Goal: Task Accomplishment & Management: Use online tool/utility

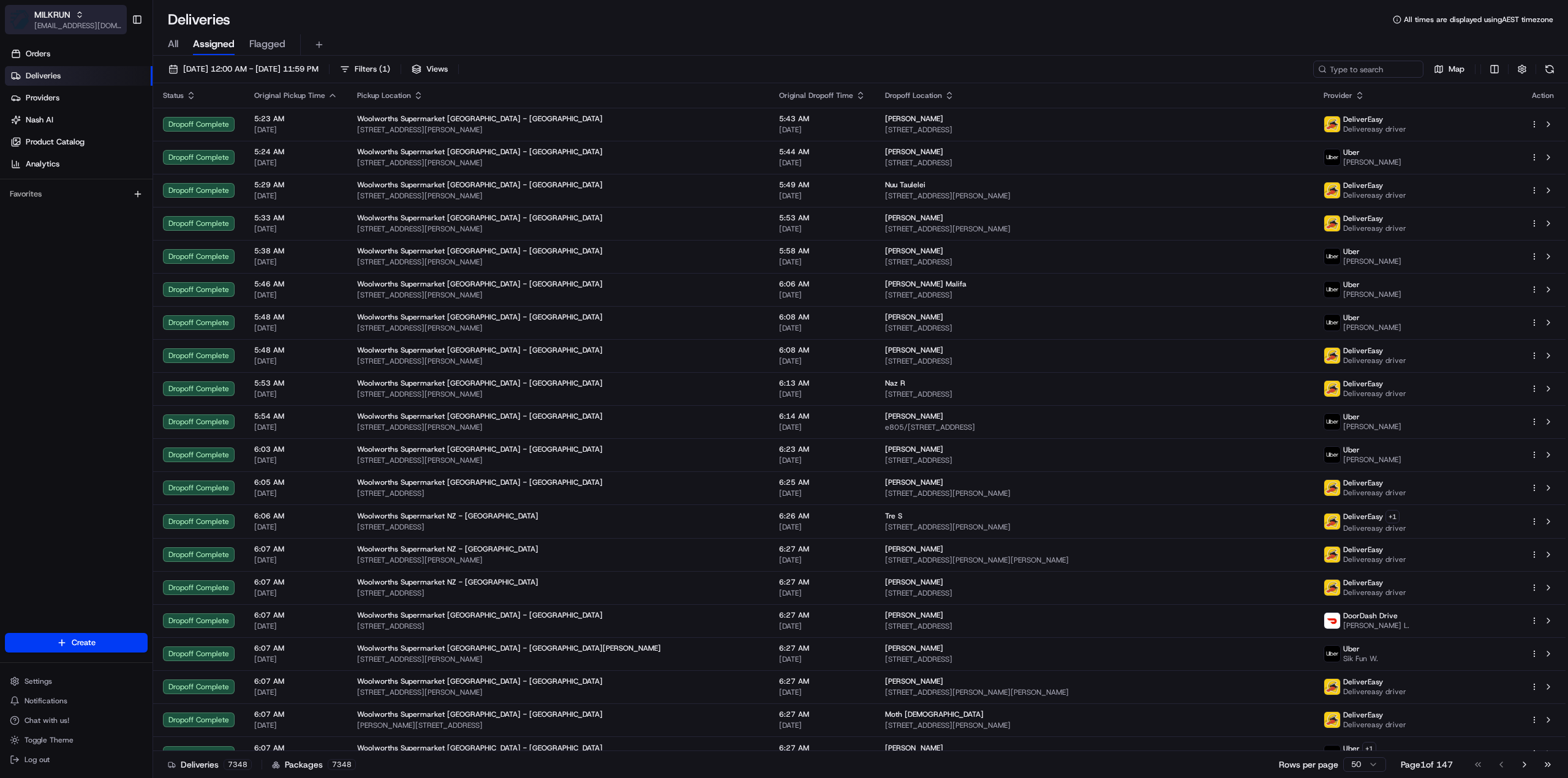
click at [74, 27] on span "[EMAIL_ADDRESS][DOMAIN_NAME]" at bounding box center [78, 26] width 87 height 10
click at [175, 65] on span "HomeRun" at bounding box center [175, 64] width 35 height 11
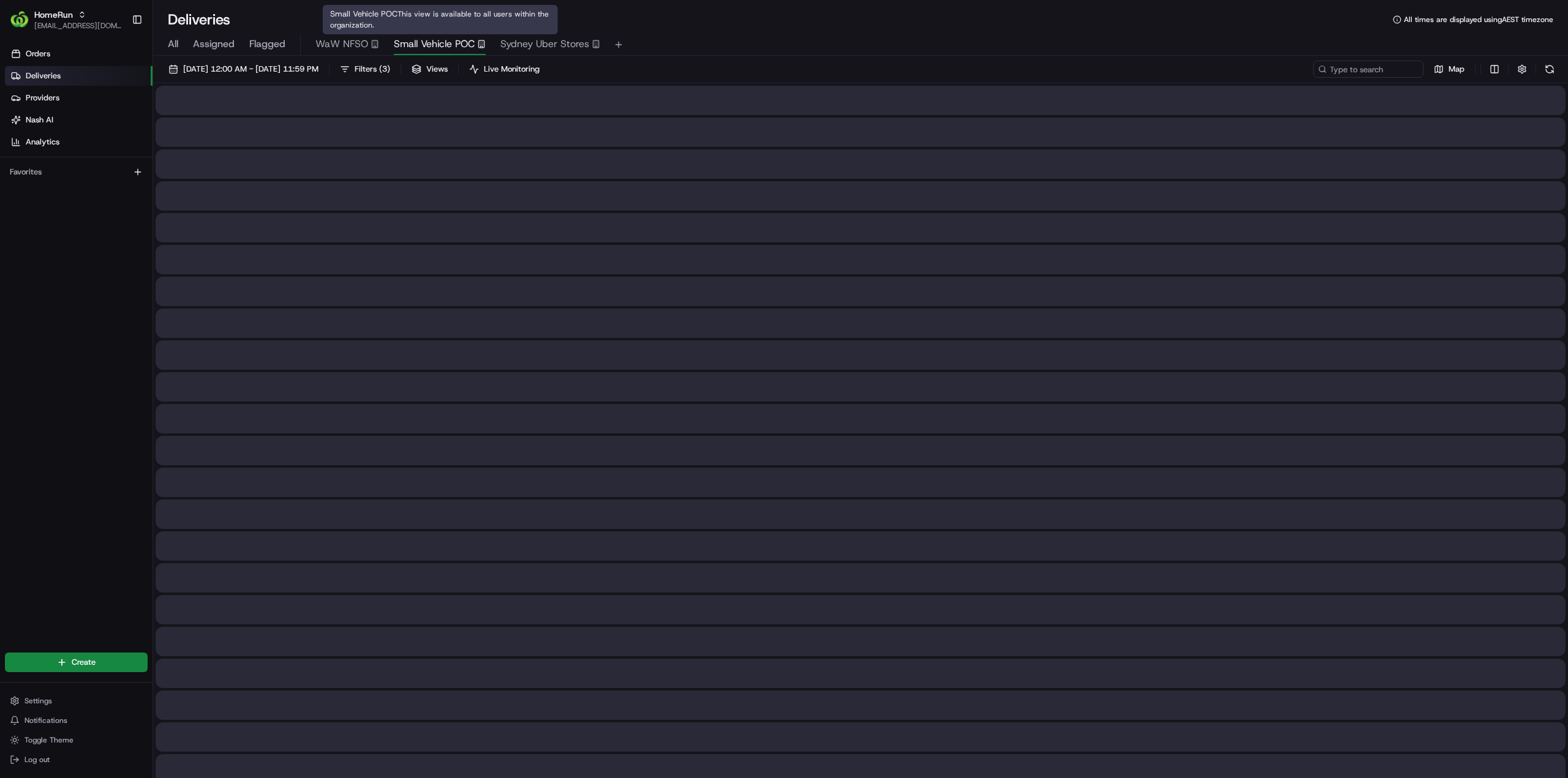
click at [426, 46] on span "Small Vehicle POC" at bounding box center [434, 44] width 81 height 15
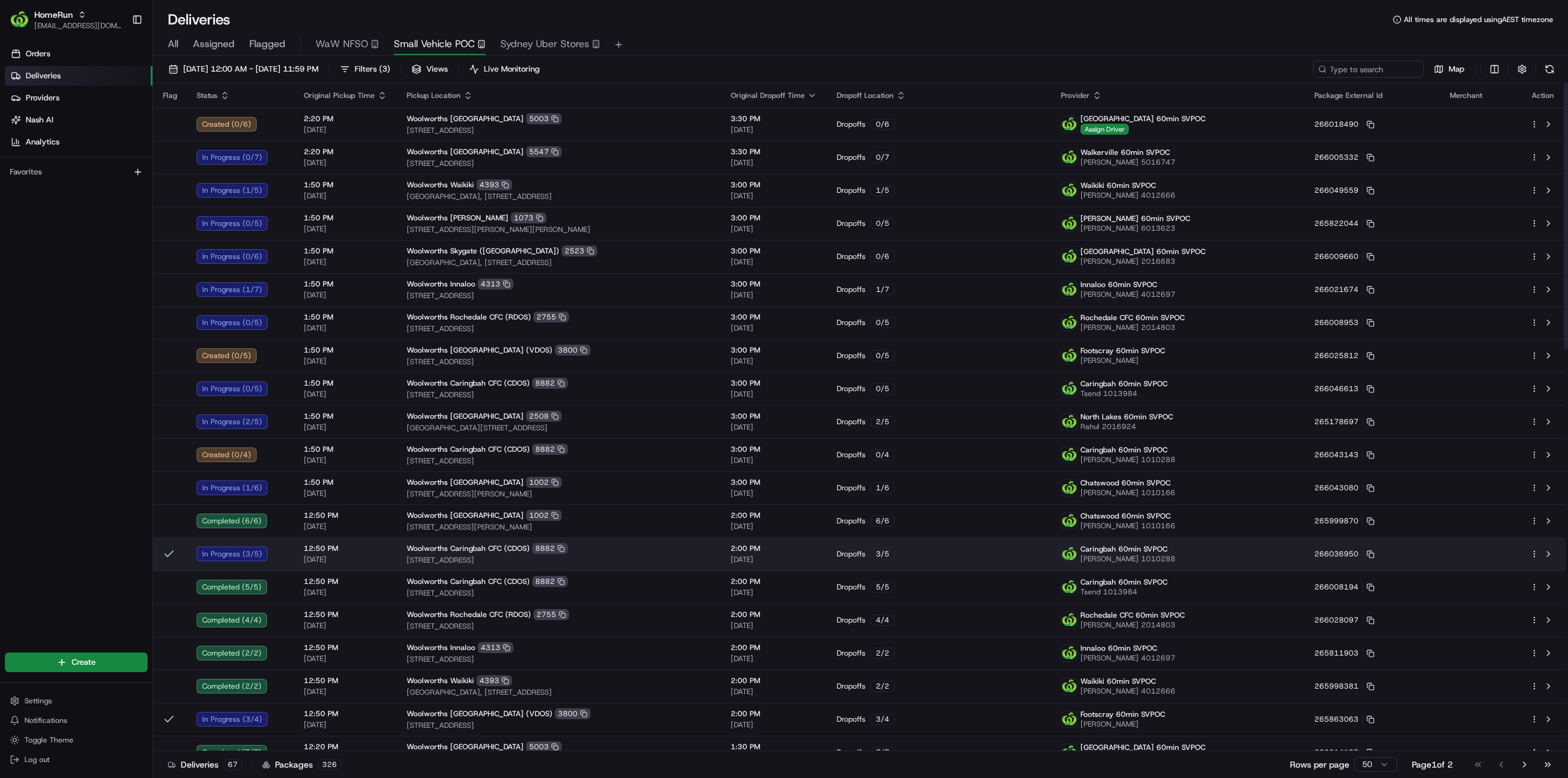
click at [1532, 558] on div at bounding box center [1542, 554] width 26 height 15
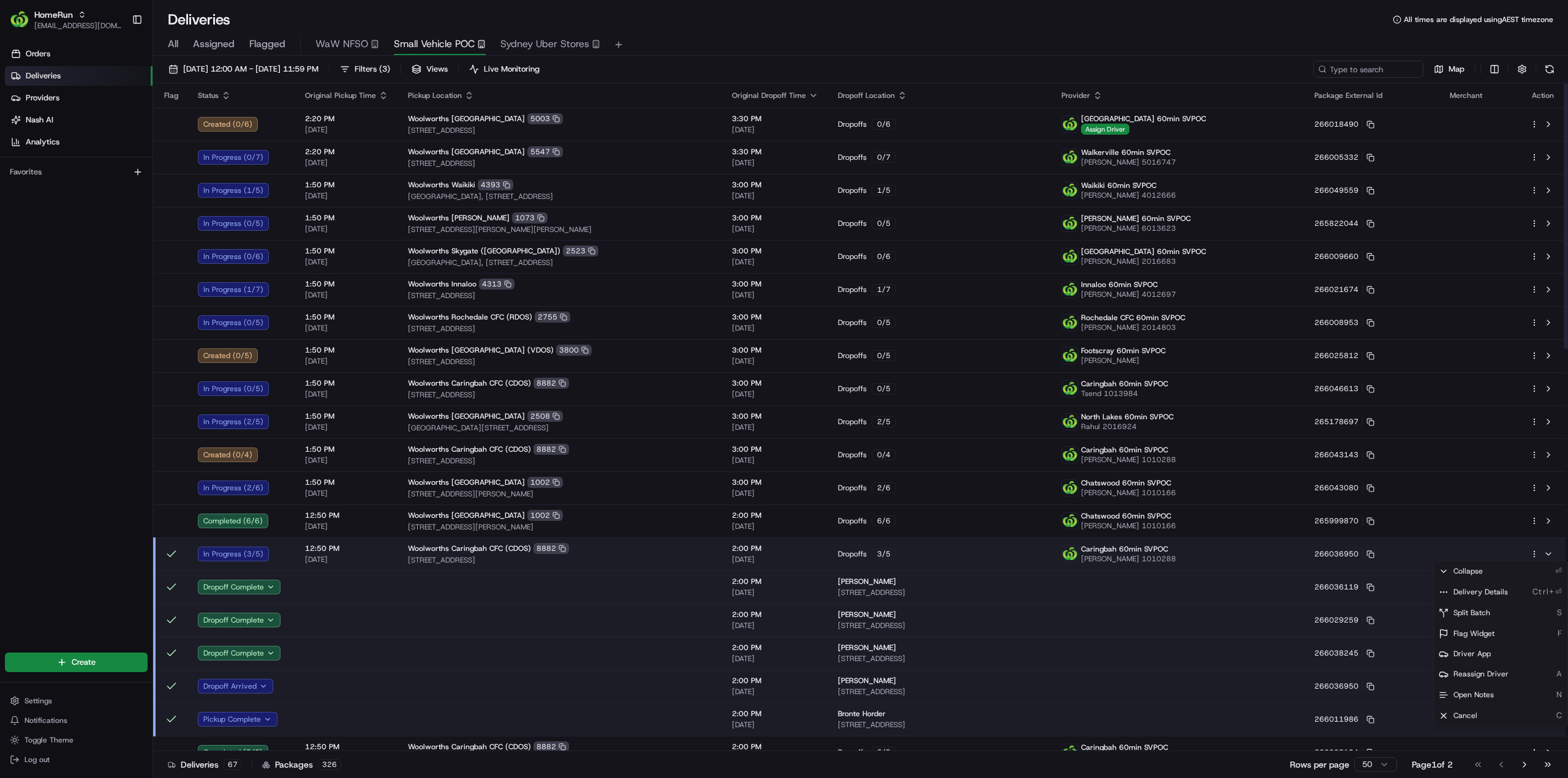
click at [1535, 552] on html "HomeRun jhobbs1@woolworths.com.au Toggle Sidebar Orders Deliveries Providers Na…" at bounding box center [784, 389] width 1568 height 778
click at [1495, 591] on span "Delivery Details" at bounding box center [1481, 592] width 55 height 10
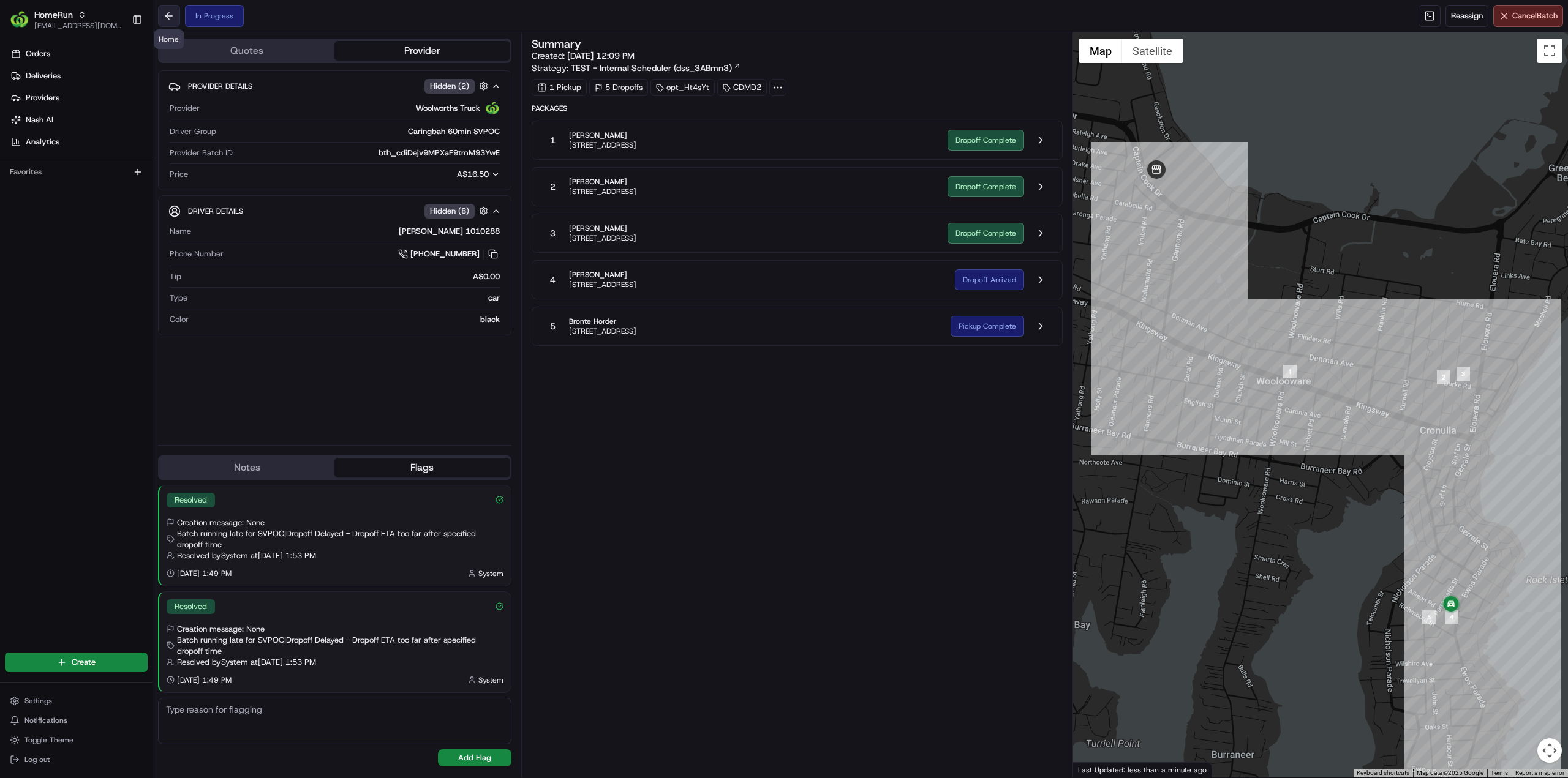
click at [164, 21] on button at bounding box center [169, 15] width 22 height 22
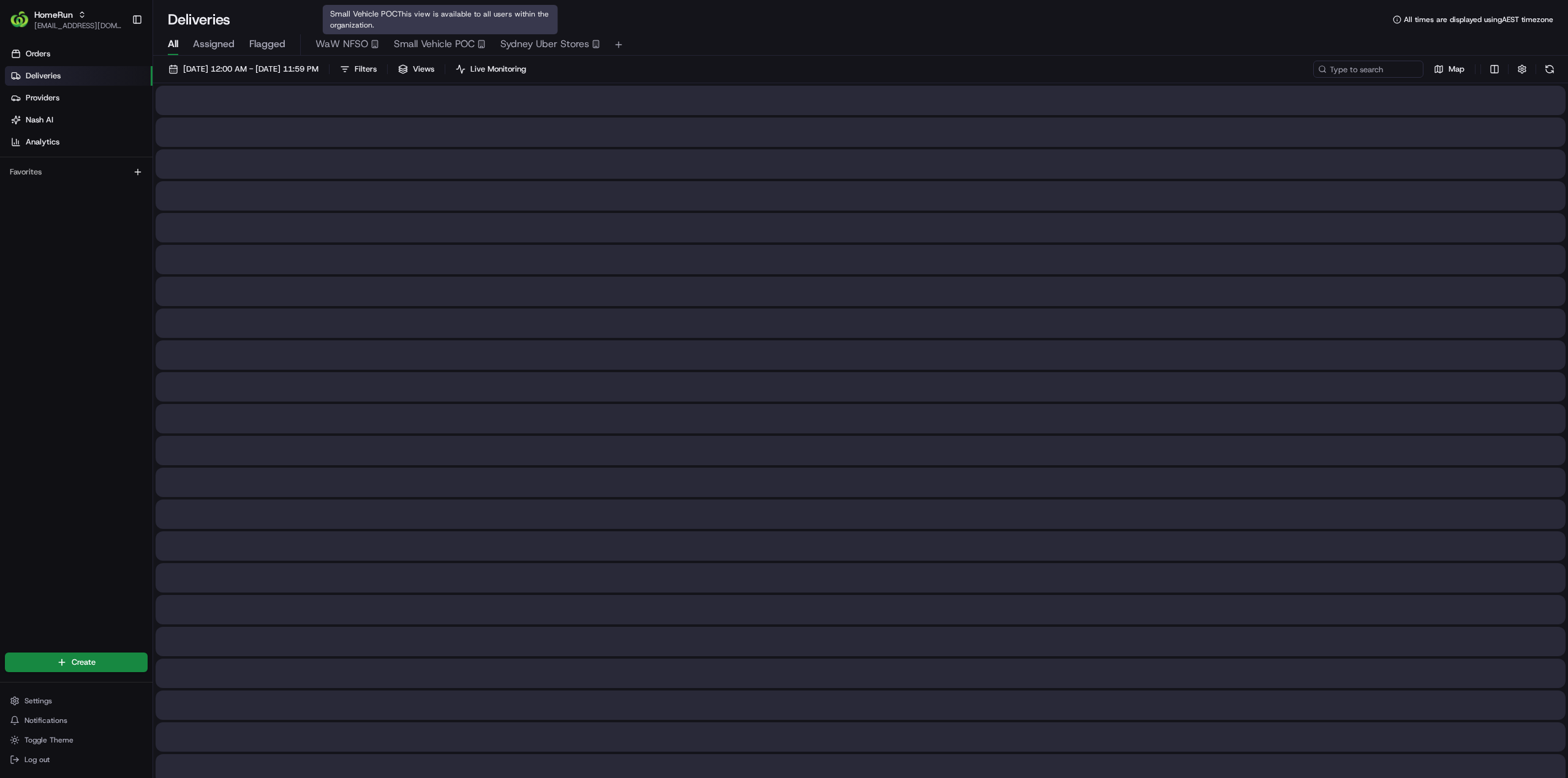
click at [414, 53] on button "Small Vehicle POC" at bounding box center [439, 45] width 92 height 21
click at [417, 49] on span "Small Vehicle POC" at bounding box center [434, 44] width 81 height 15
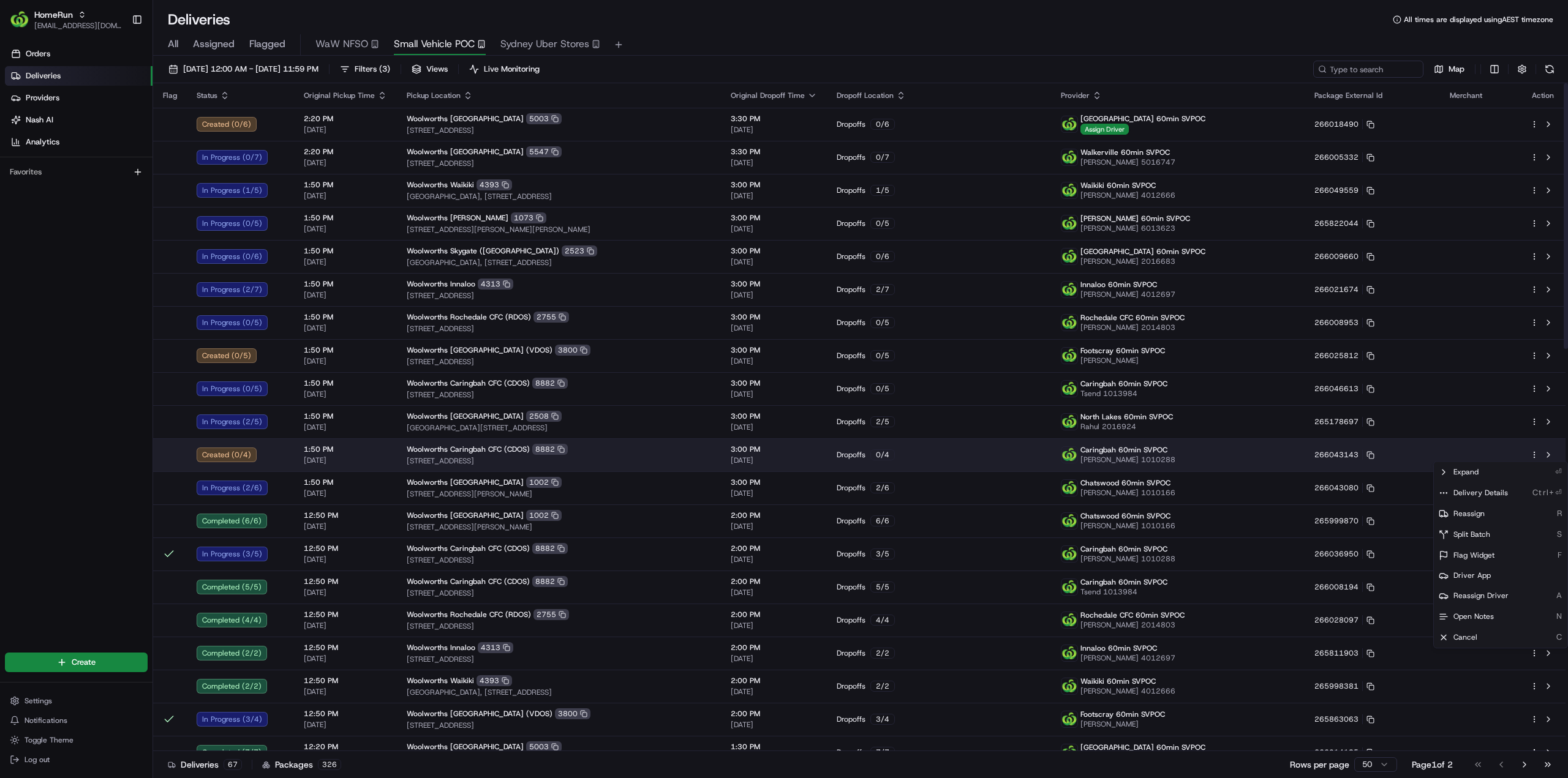
click at [1535, 456] on html "HomeRun jhobbs1@woolworths.com.au Toggle Sidebar Orders Deliveries Providers Na…" at bounding box center [784, 389] width 1568 height 778
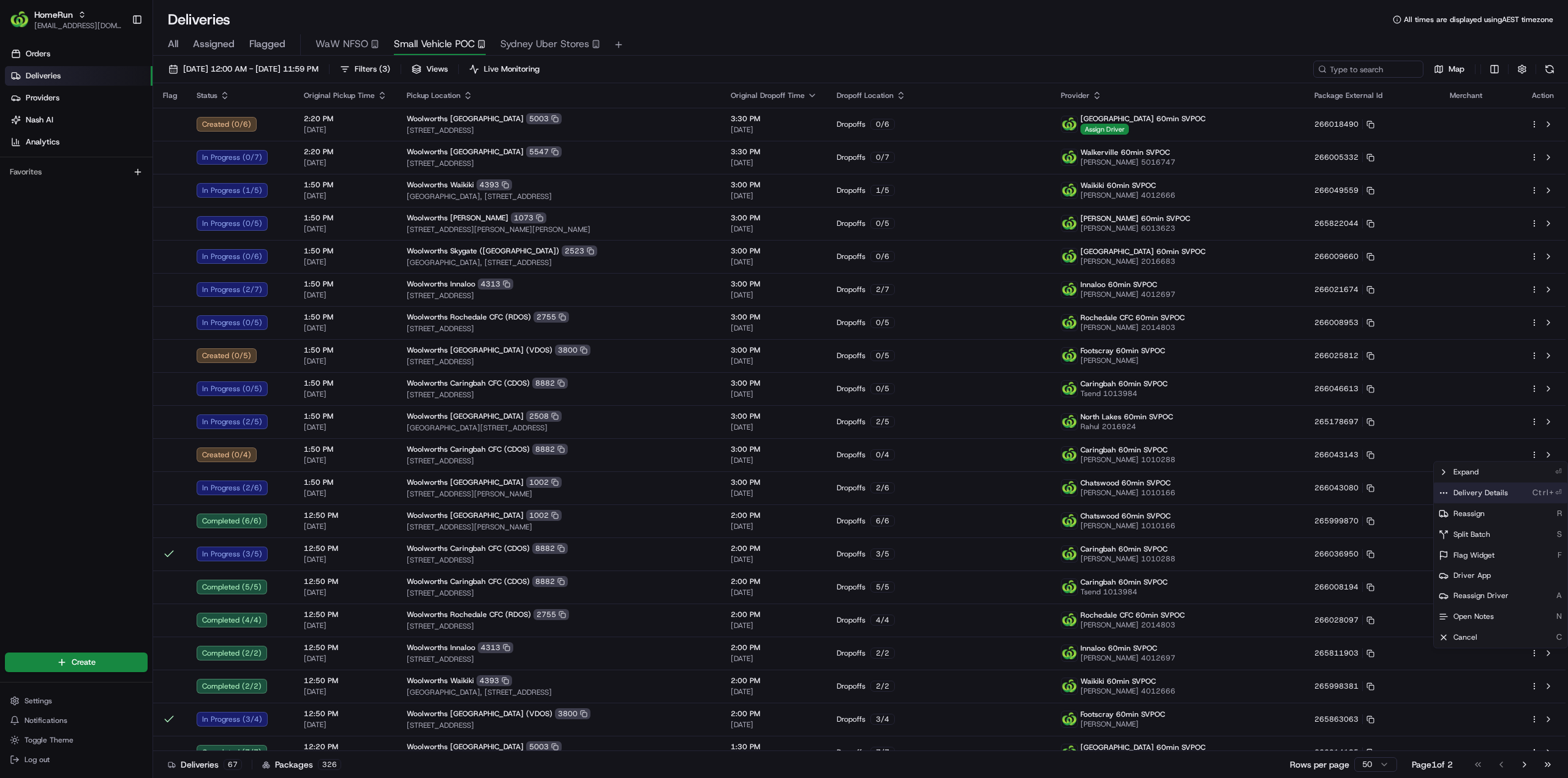
click at [1486, 495] on span "Delivery Details" at bounding box center [1481, 493] width 55 height 10
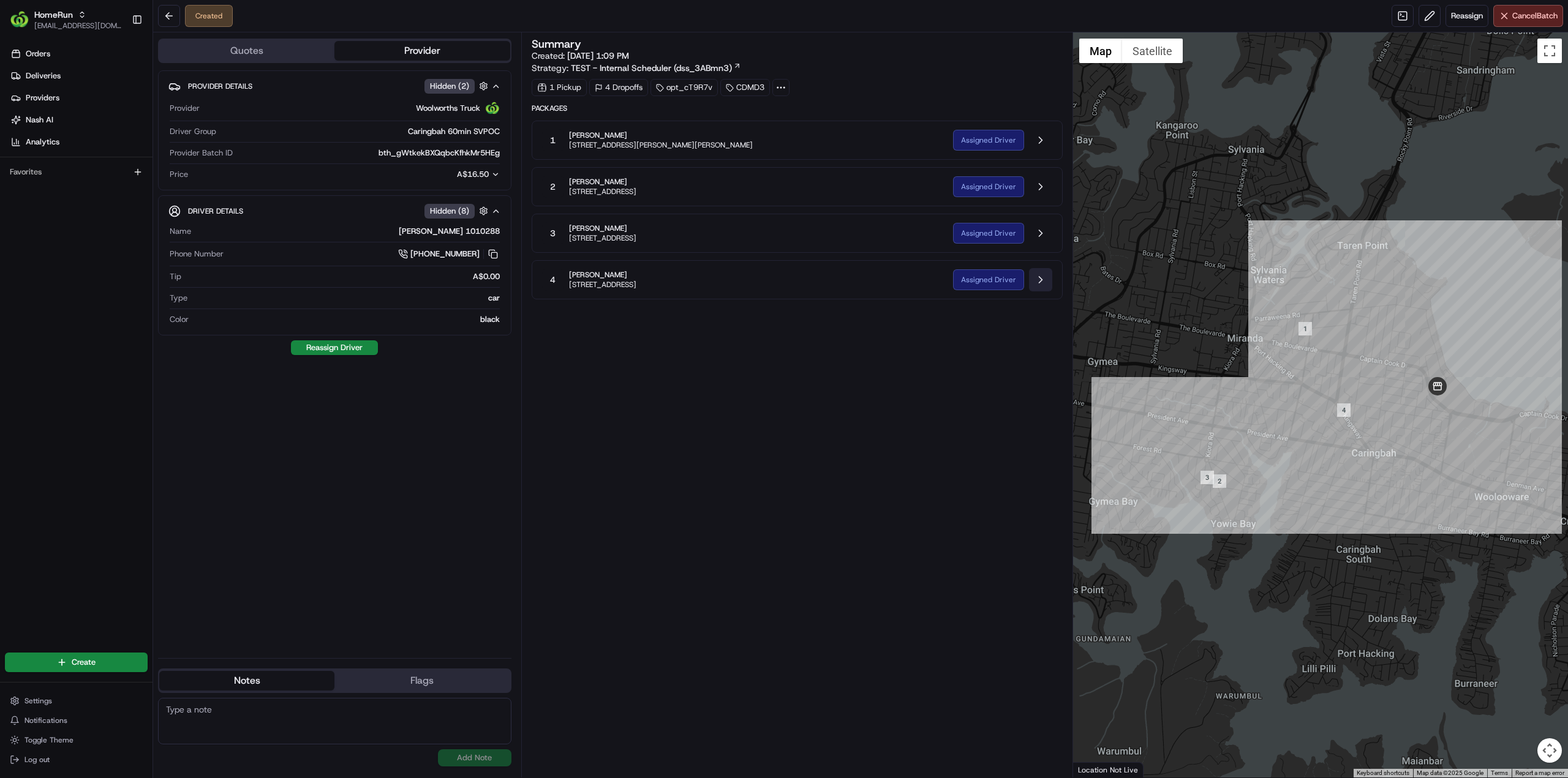
click at [1041, 280] on button at bounding box center [1040, 280] width 24 height 24
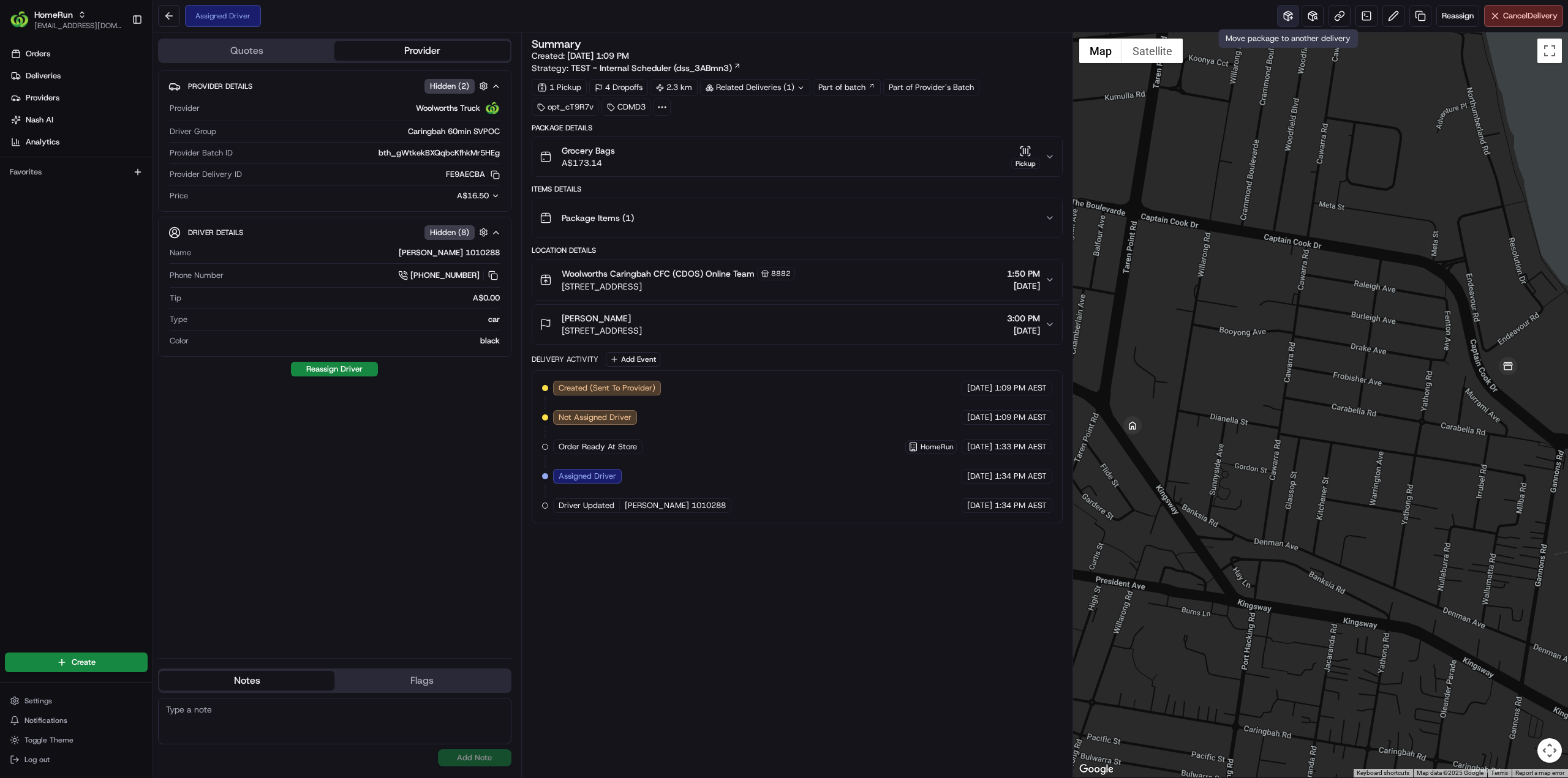
click at [1287, 20] on button at bounding box center [1288, 15] width 22 height 22
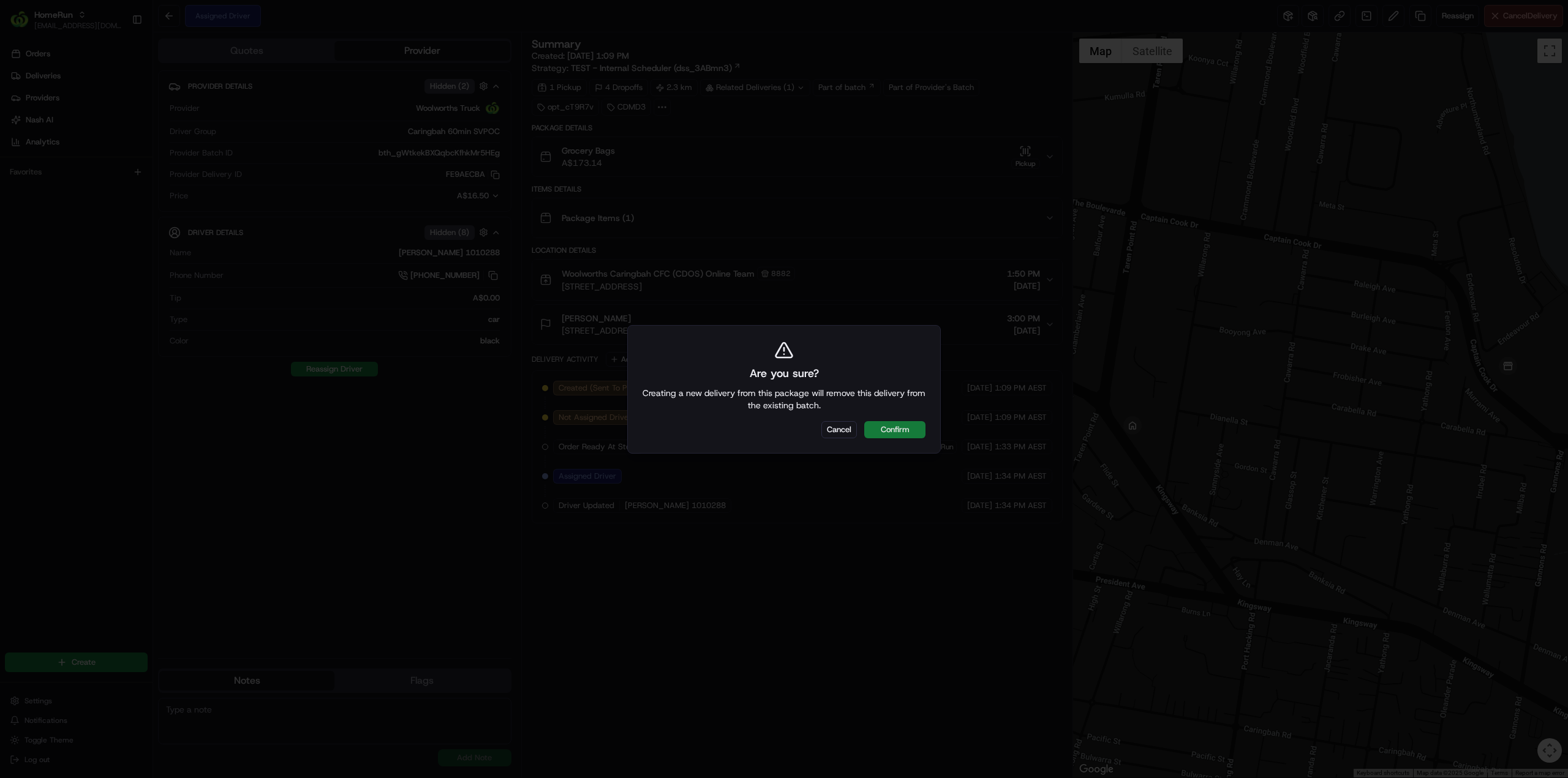
click at [906, 431] on button "Confirm" at bounding box center [894, 429] width 61 height 17
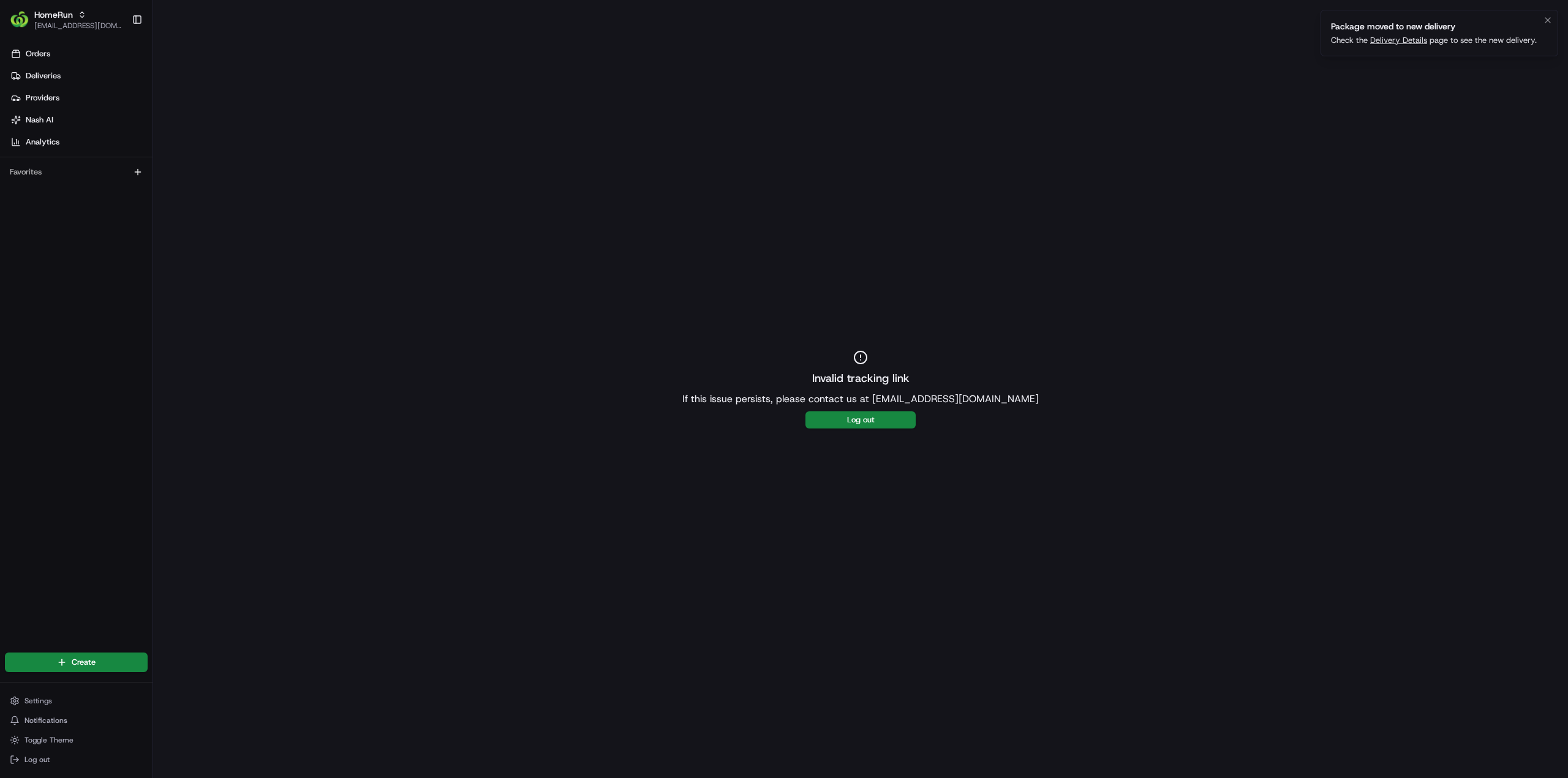
click at [1408, 42] on link "Delivery Details" at bounding box center [1399, 39] width 57 height 10
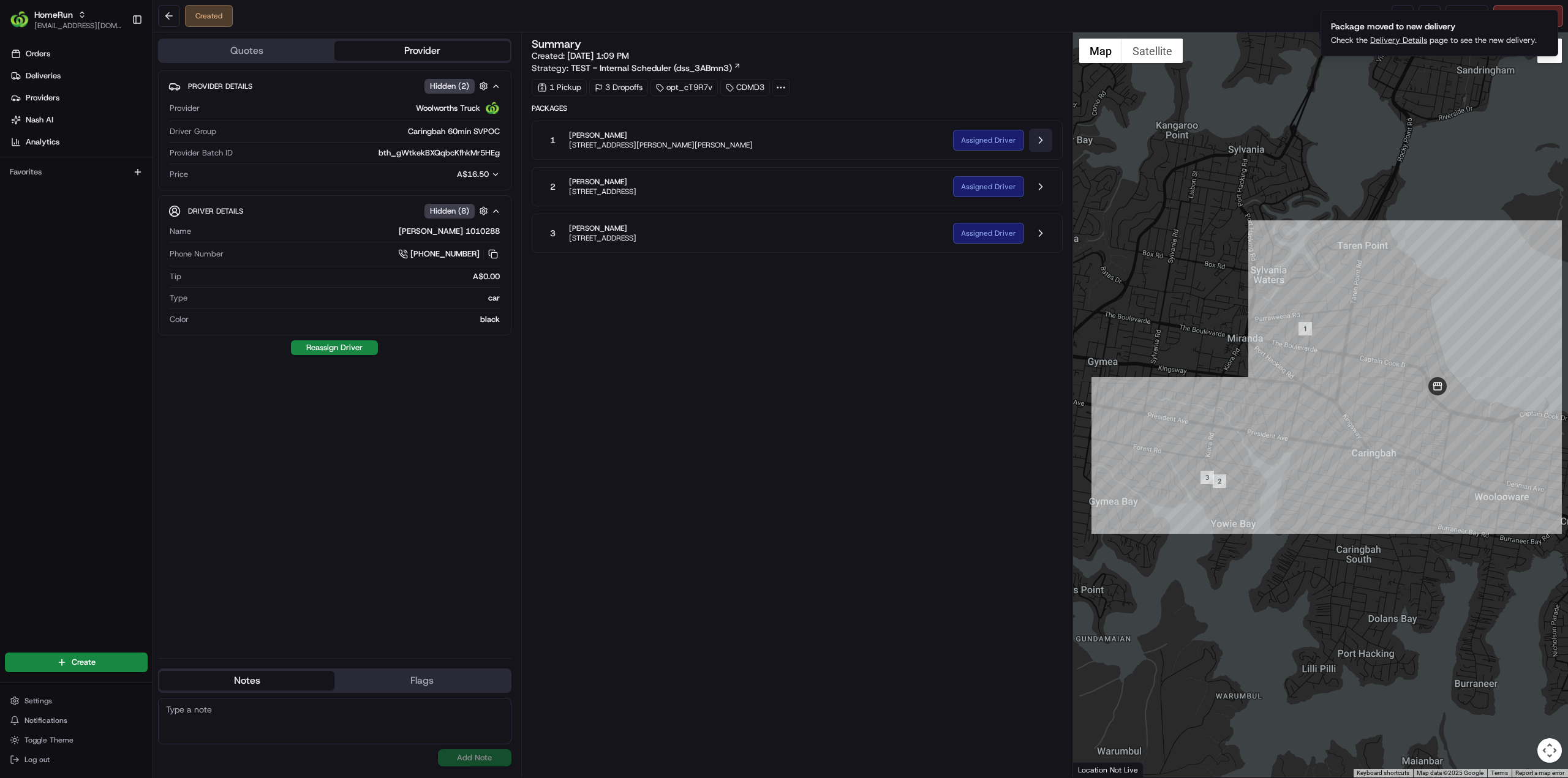
click at [1040, 140] on button at bounding box center [1040, 140] width 24 height 24
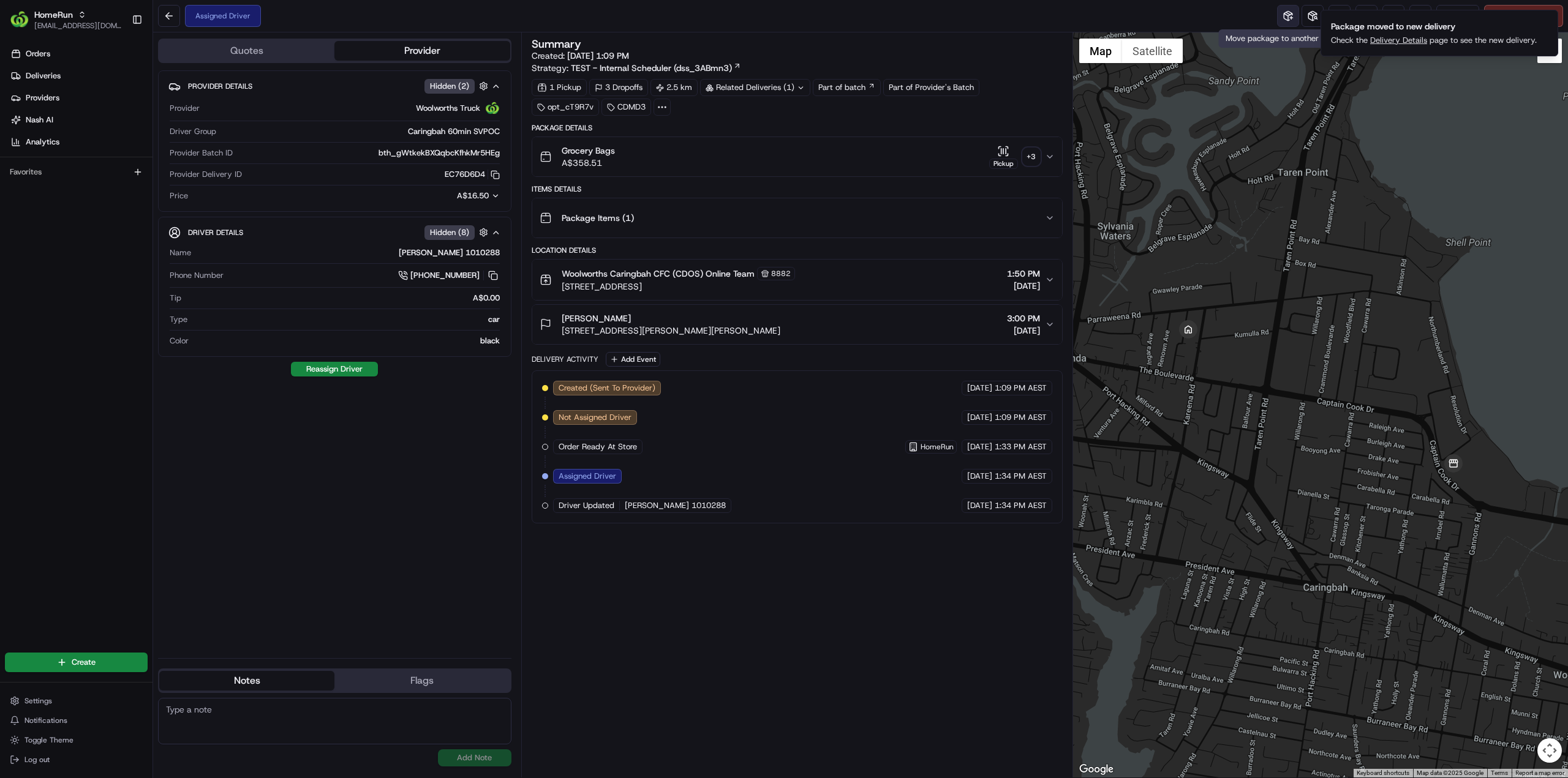
click at [1290, 16] on button at bounding box center [1288, 15] width 22 height 22
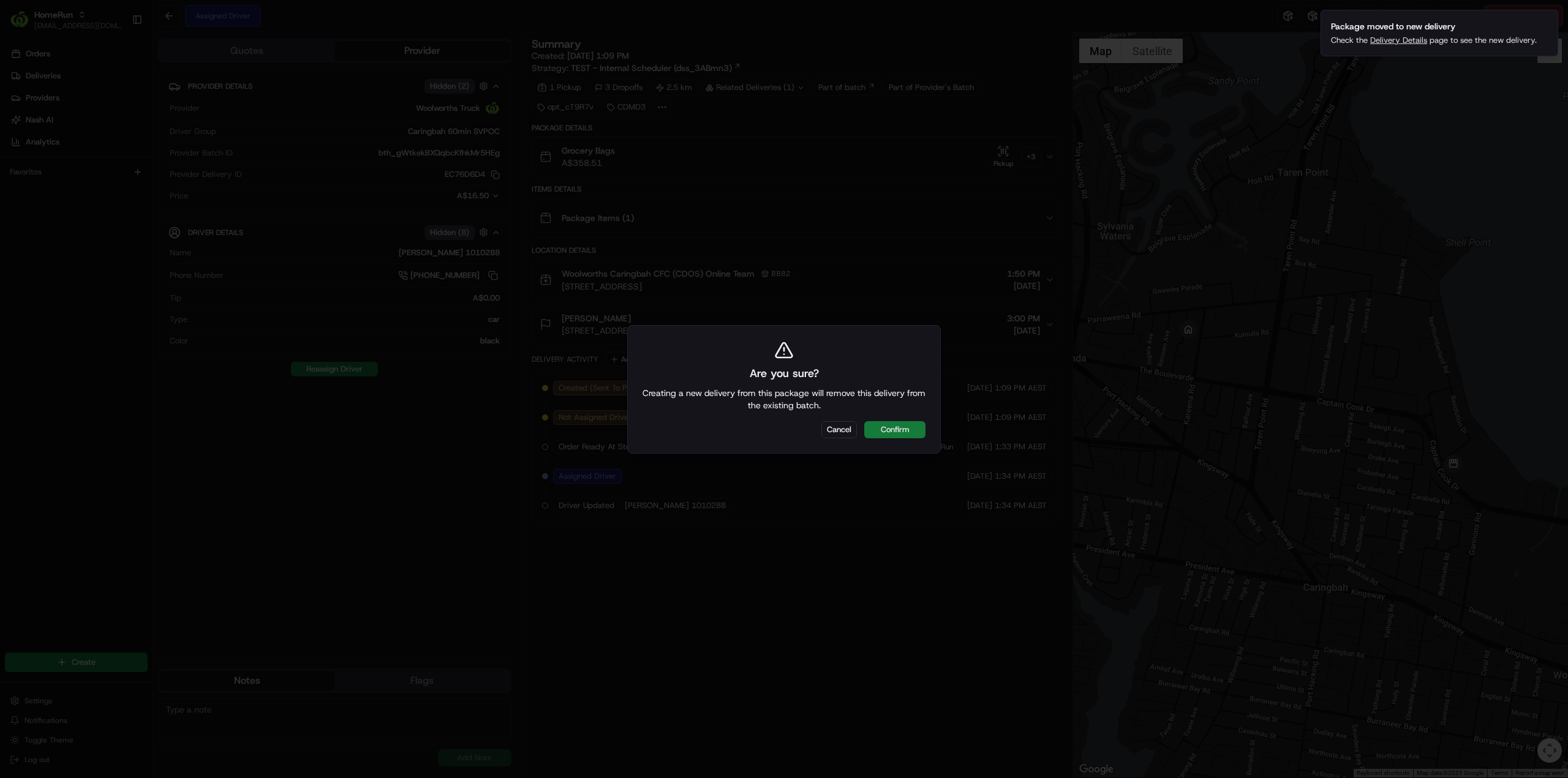
click at [910, 431] on button "Confirm" at bounding box center [894, 429] width 61 height 17
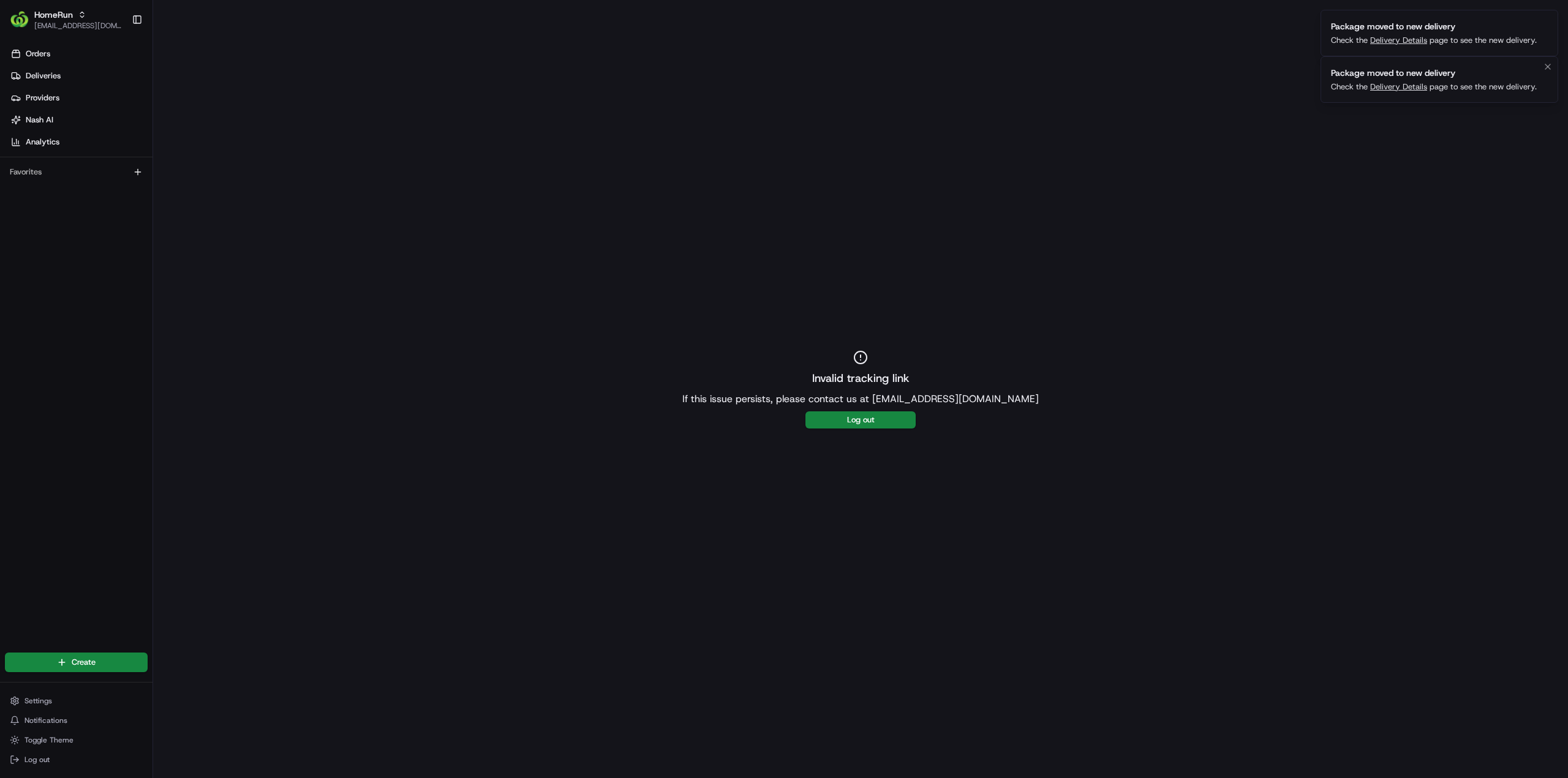
click at [1406, 86] on link "Delivery Details" at bounding box center [1399, 86] width 57 height 10
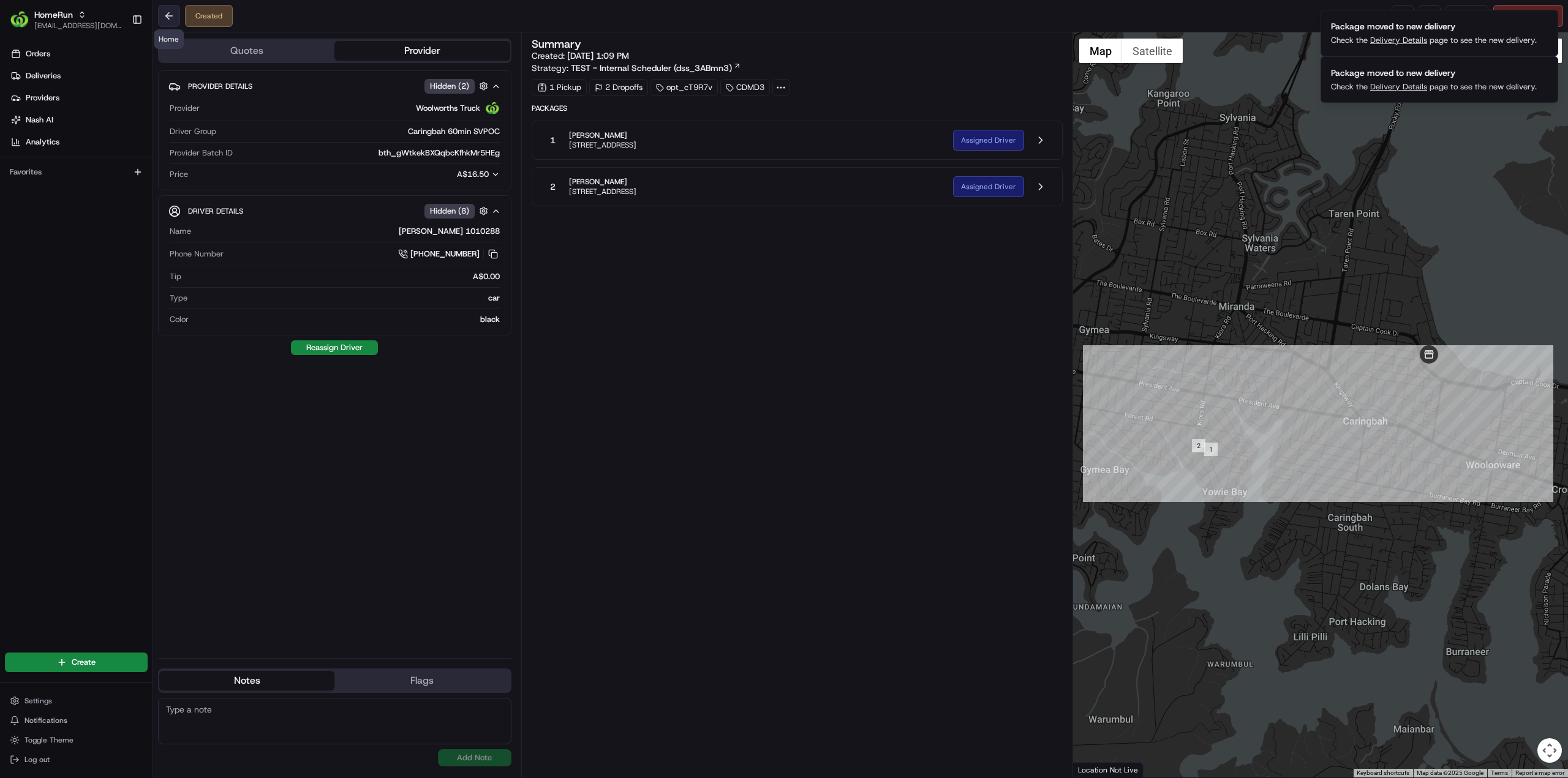
click at [165, 10] on button at bounding box center [169, 15] width 22 height 22
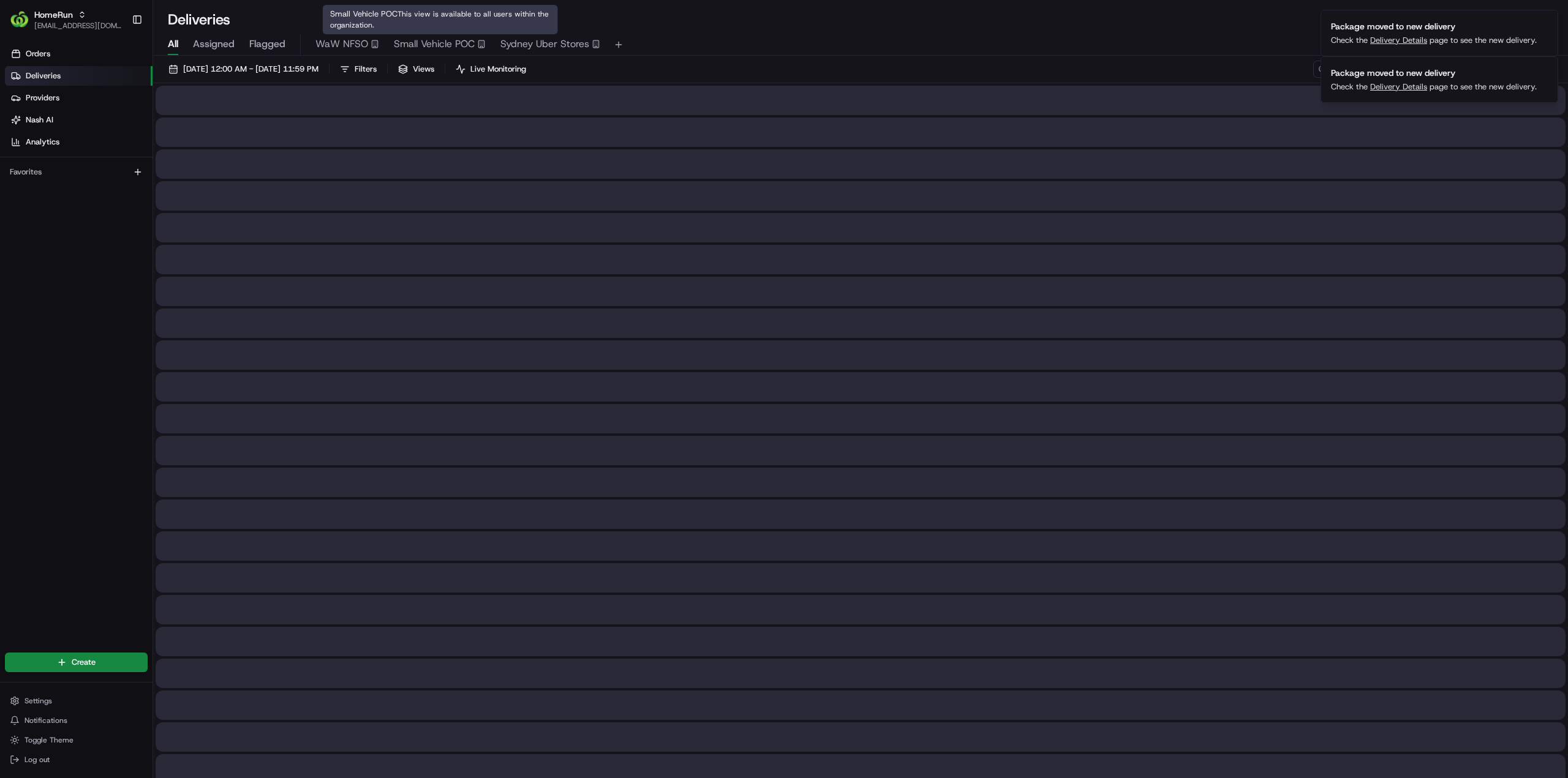
click at [453, 46] on span "Small Vehicle POC" at bounding box center [434, 44] width 81 height 15
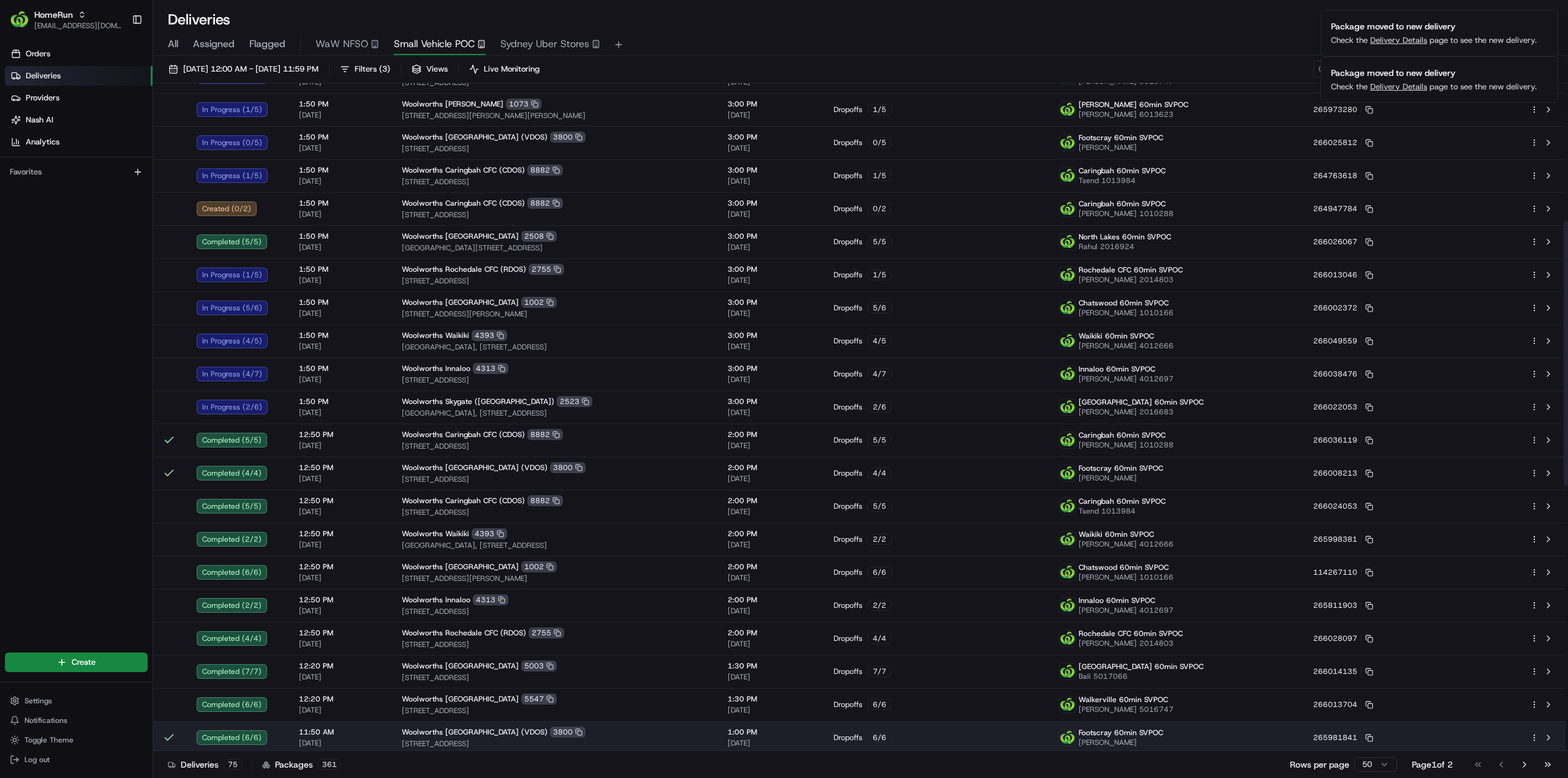
scroll to position [367, 0]
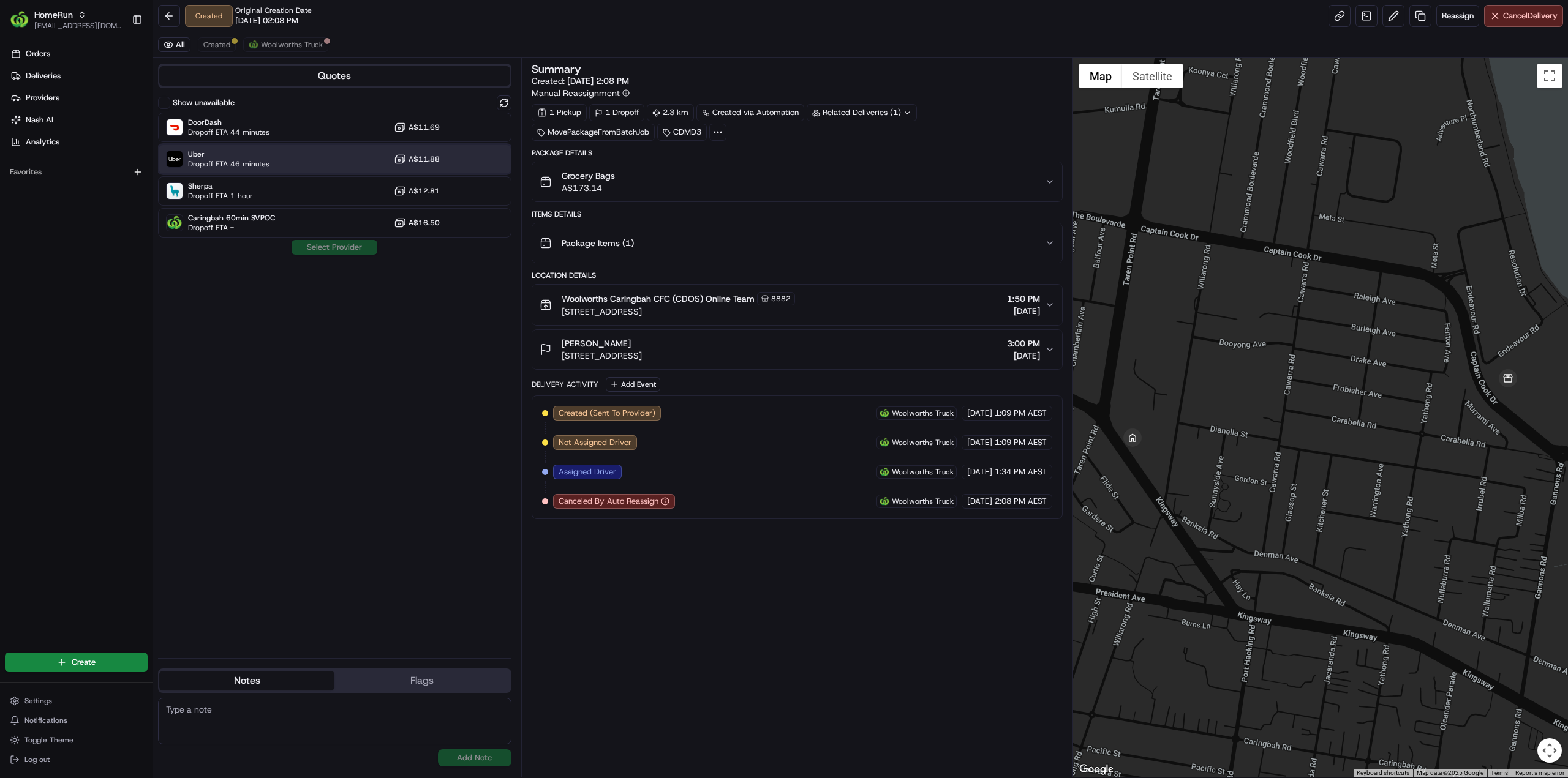
click at [239, 161] on span "Dropoff ETA 46 minutes" at bounding box center [228, 164] width 81 height 10
click at [350, 252] on button "Assign Provider" at bounding box center [333, 247] width 87 height 15
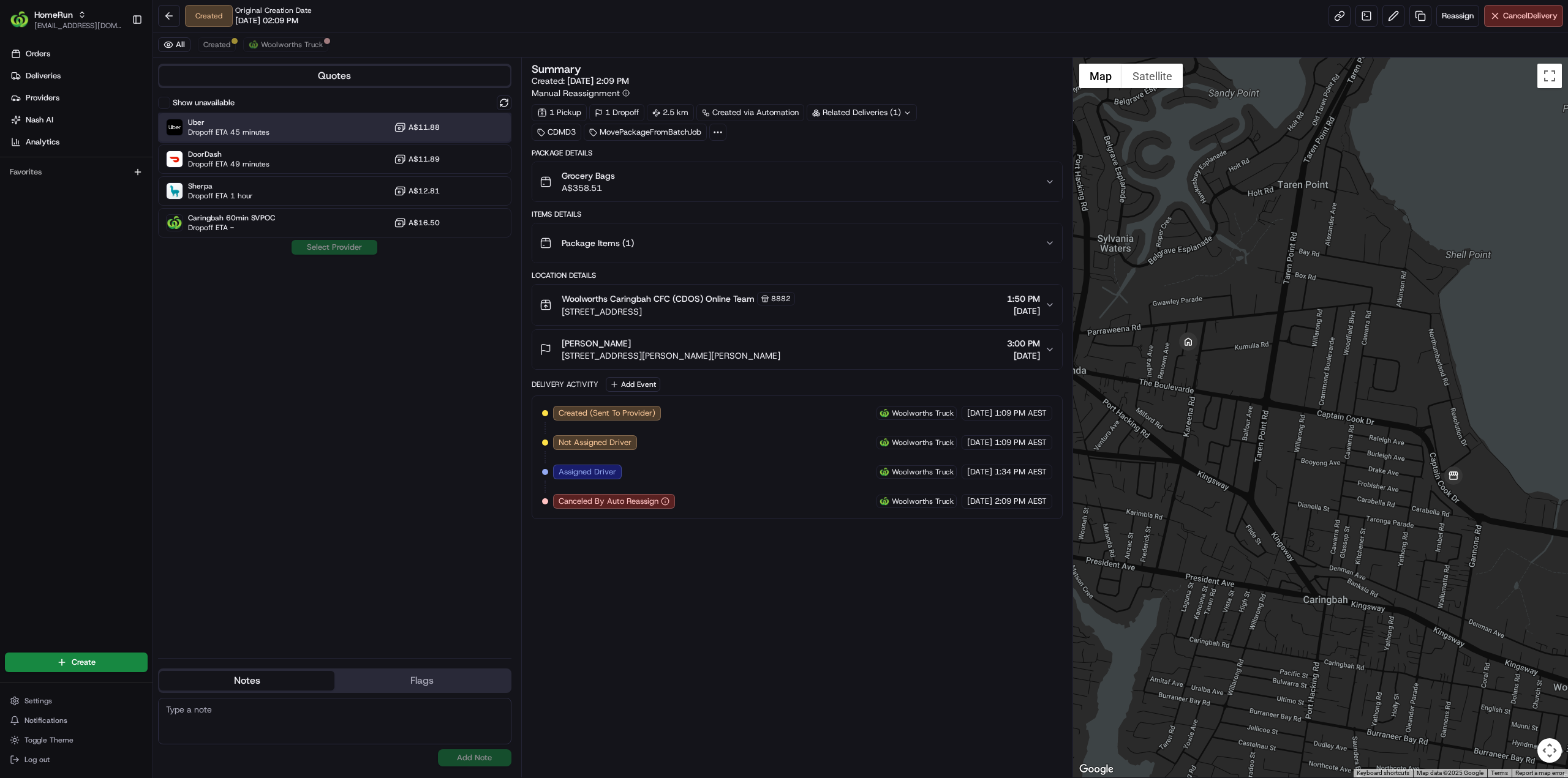
click at [249, 129] on span "Dropoff ETA 45 minutes" at bounding box center [228, 132] width 81 height 10
click at [356, 251] on button "Assign Provider" at bounding box center [333, 247] width 87 height 15
